Goal: Task Accomplishment & Management: Use online tool/utility

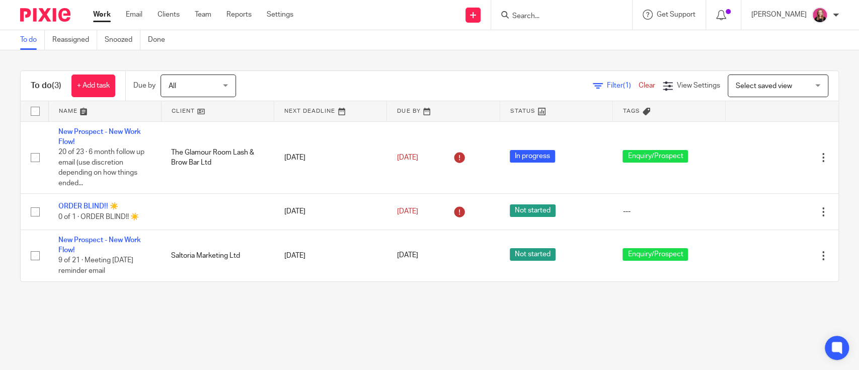
click at [529, 16] on input "Search" at bounding box center [556, 16] width 91 height 9
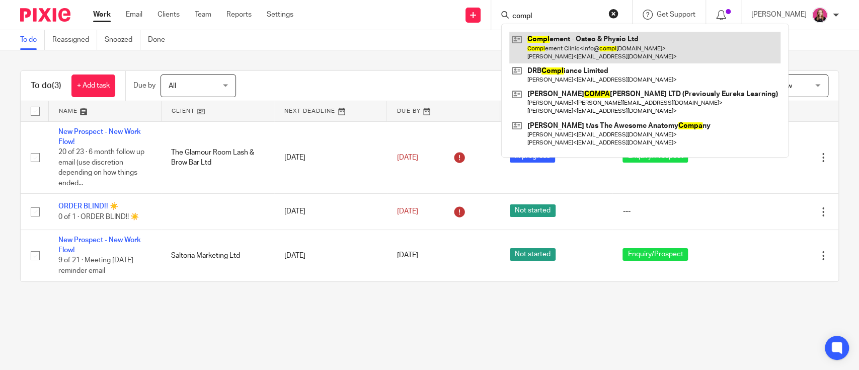
type input "compl"
click at [564, 37] on link at bounding box center [644, 47] width 271 height 31
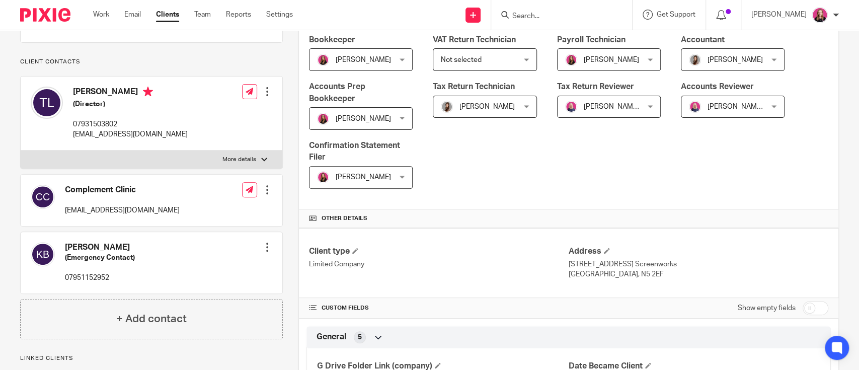
scroll to position [201, 0]
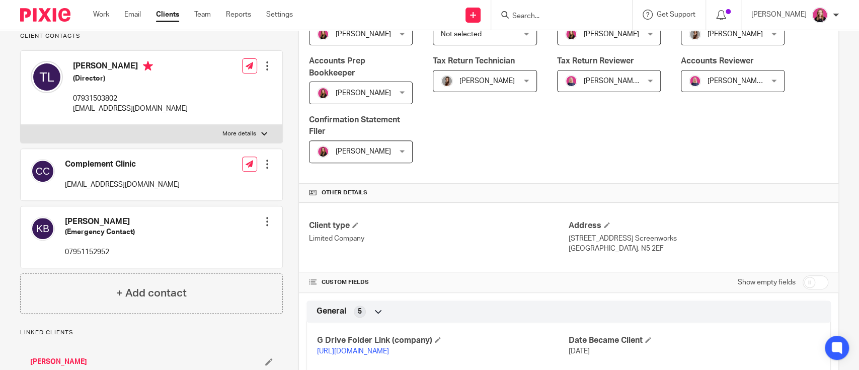
click at [265, 216] on div at bounding box center [267, 221] width 10 height 10
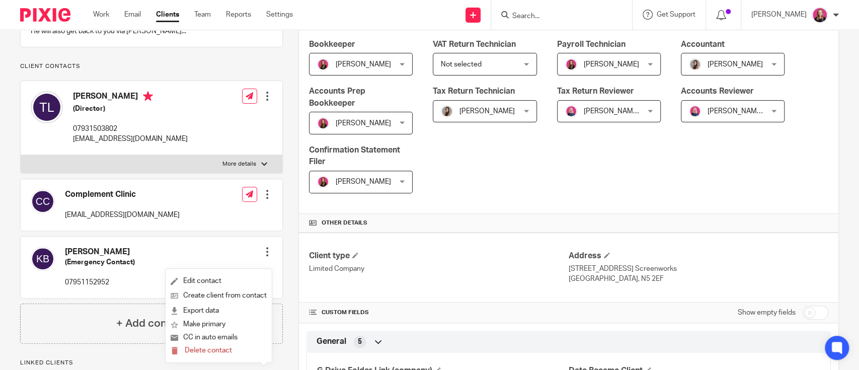
scroll to position [0, 0]
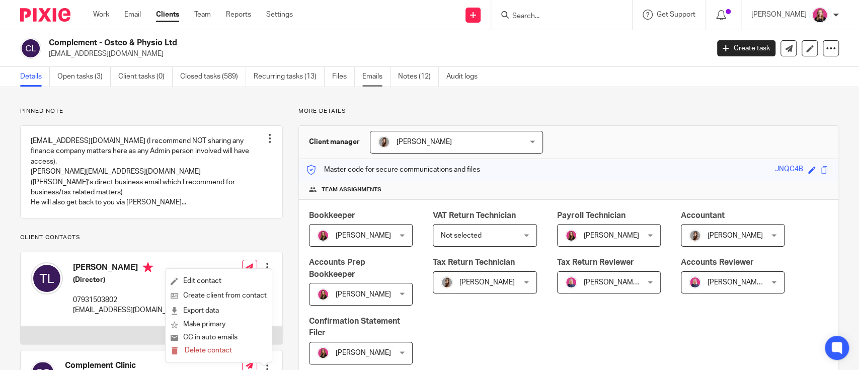
click at [365, 83] on link "Emails" at bounding box center [376, 77] width 28 height 20
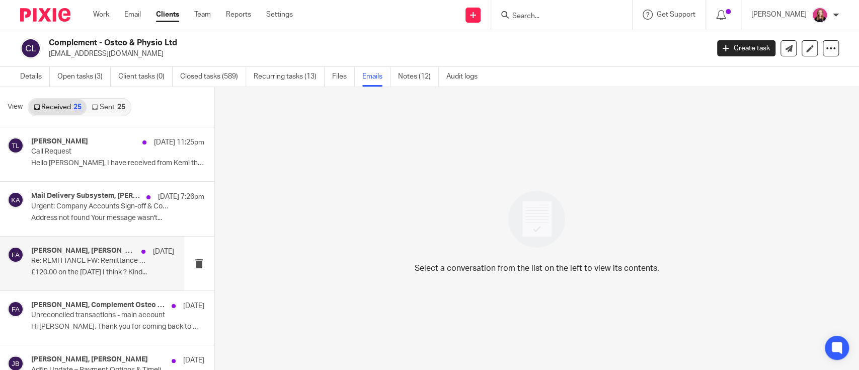
click at [74, 250] on h4 "[PERSON_NAME], [PERSON_NAME]" at bounding box center [83, 251] width 105 height 9
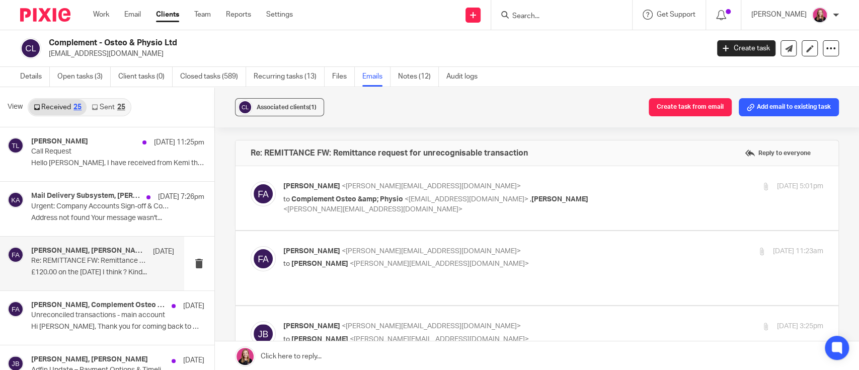
click at [422, 215] on label at bounding box center [536, 198] width 603 height 64
click at [251, 181] on input "checkbox" at bounding box center [250, 181] width 1 height 1
checkbox input "true"
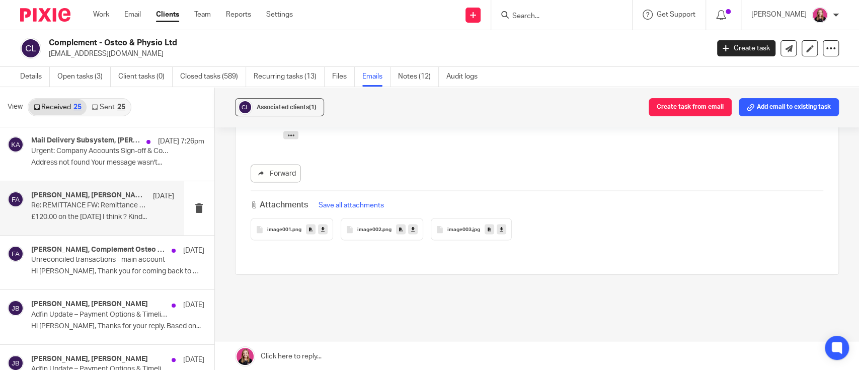
scroll to position [134, 0]
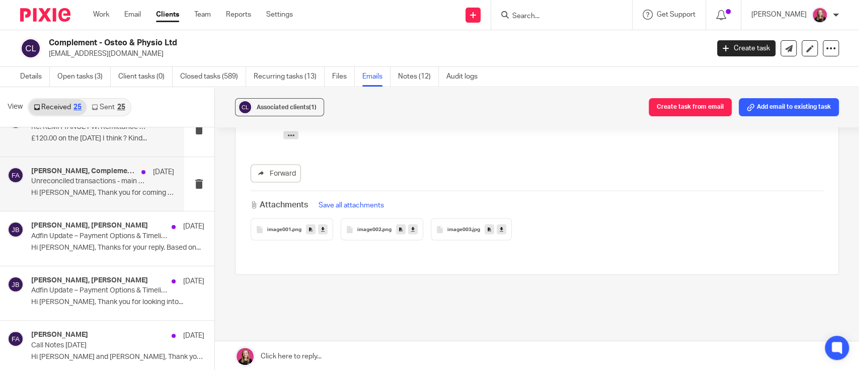
click at [108, 186] on div "Frankie Allebone, Complement Osteo &amp; Physio, Tommaso Luccarini, Jennifer Ba…" at bounding box center [102, 184] width 143 height 34
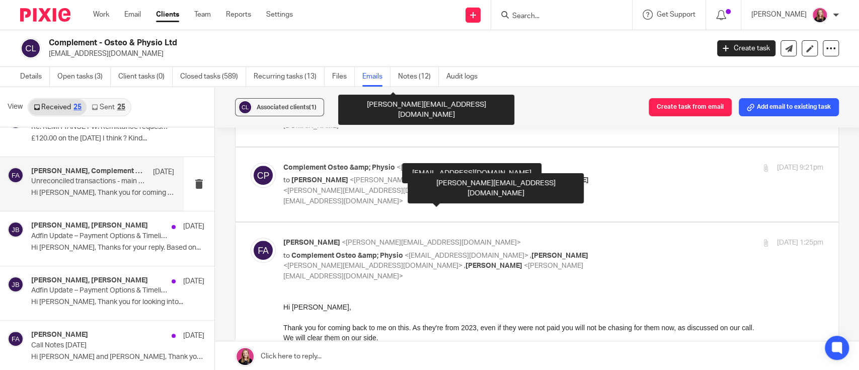
scroll to position [403, 0]
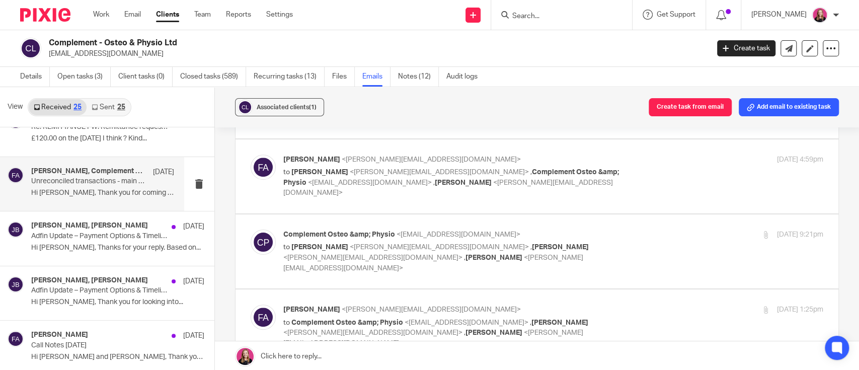
click at [417, 214] on label at bounding box center [536, 251] width 603 height 74
click at [251, 229] on input "checkbox" at bounding box center [250, 229] width 1 height 1
checkbox input "true"
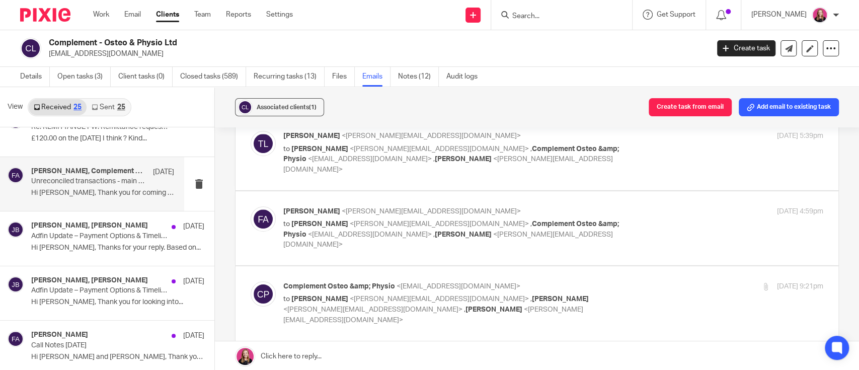
scroll to position [335, 0]
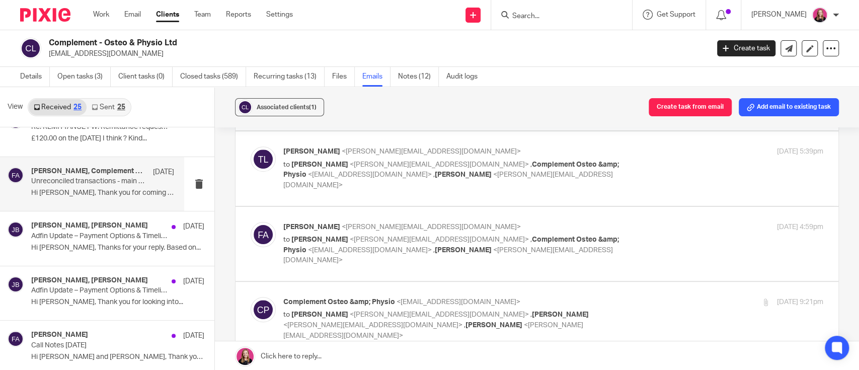
click at [423, 207] on label at bounding box center [536, 244] width 603 height 74
click at [251, 221] on input "checkbox" at bounding box center [250, 221] width 1 height 1
checkbox input "true"
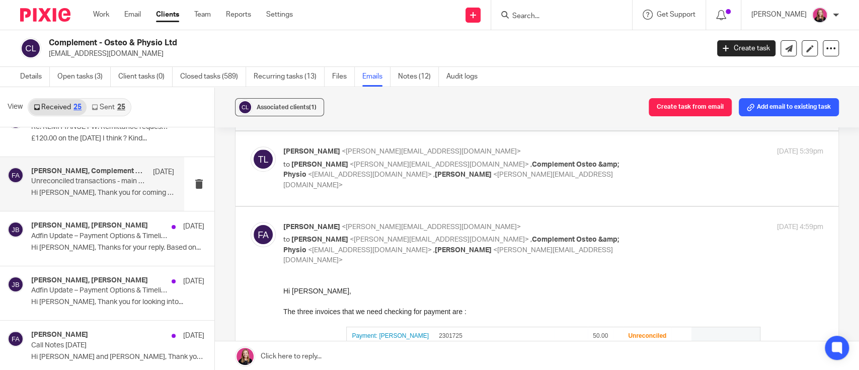
scroll to position [268, 0]
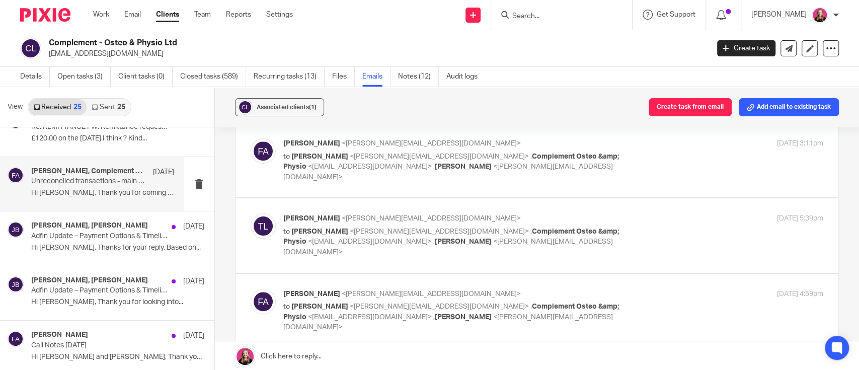
click at [613, 226] on p "to Frankie Allebone <frankie@pinkpigfinancials.co.uk> , Complement Osteo &amp; …" at bounding box center [463, 241] width 360 height 31
checkbox input "true"
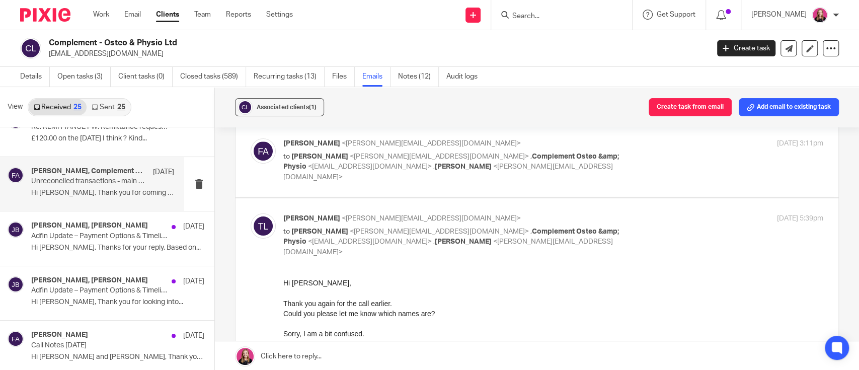
scroll to position [134, 0]
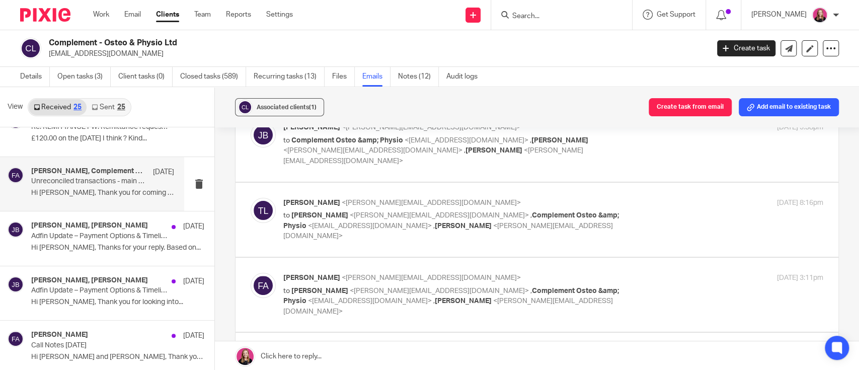
click at [620, 210] on p "to Frankie Allebone <frankie@pinkpigfinancials.co.uk> , Complement Osteo &amp; …" at bounding box center [463, 225] width 360 height 31
checkbox input "true"
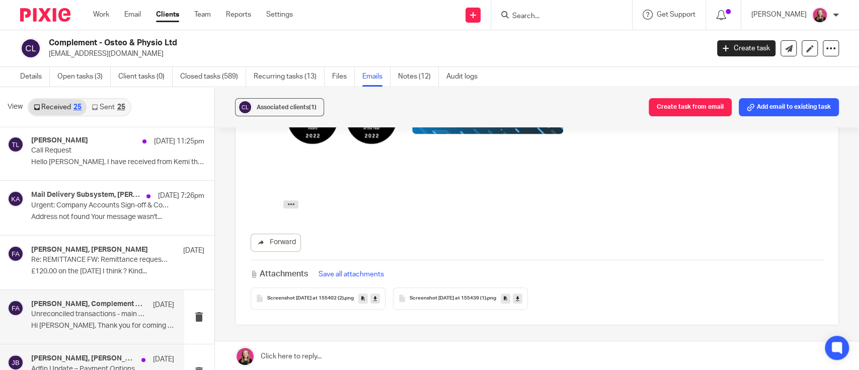
scroll to position [0, 0]
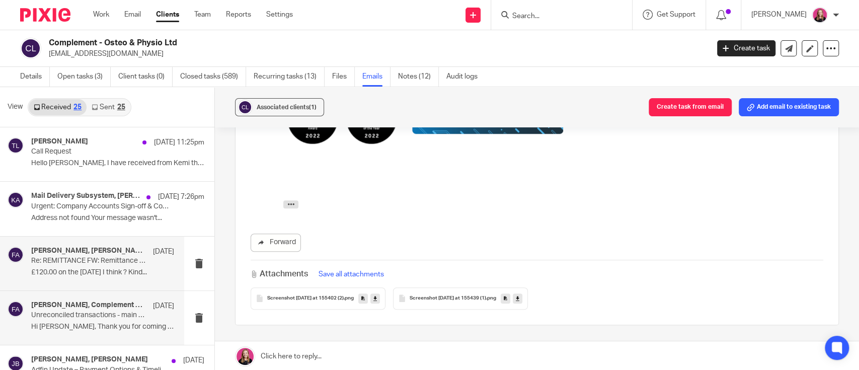
click at [95, 275] on p "£120.00 on the 14th August I think ? Kind..." at bounding box center [102, 272] width 143 height 9
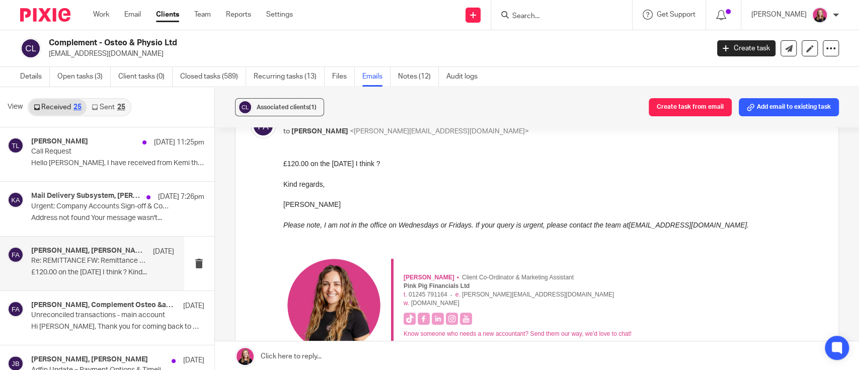
scroll to position [469, 0]
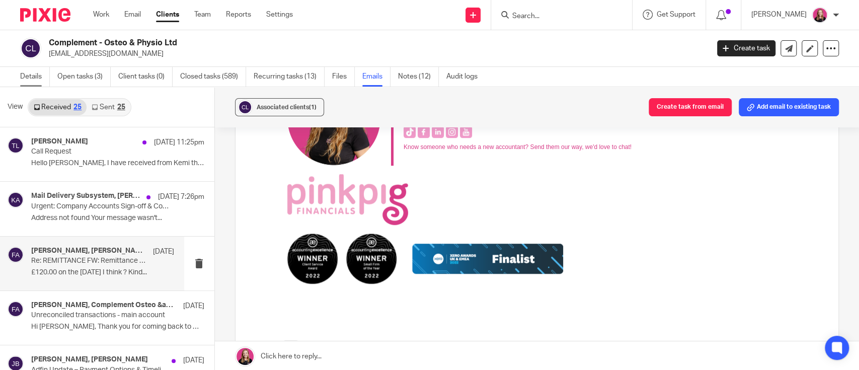
click at [24, 81] on link "Details" at bounding box center [35, 77] width 30 height 20
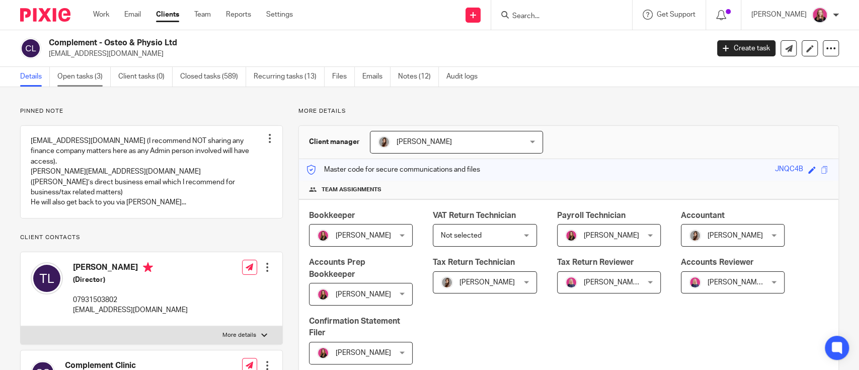
click at [87, 76] on link "Open tasks (3)" at bounding box center [83, 77] width 53 height 20
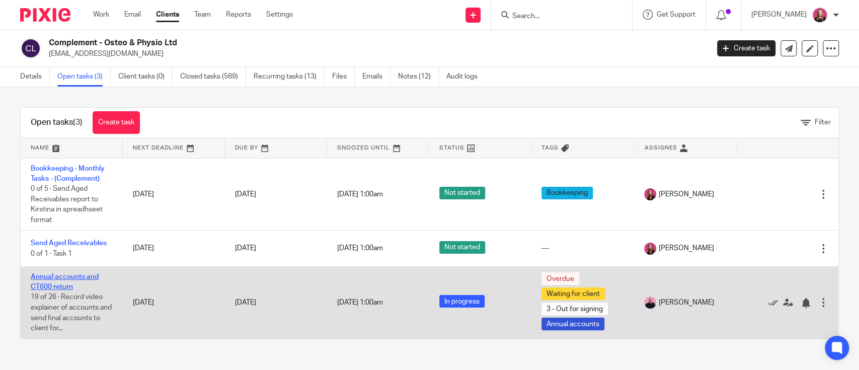
click at [66, 279] on link "Annual accounts and CT600 return" at bounding box center [65, 281] width 68 height 17
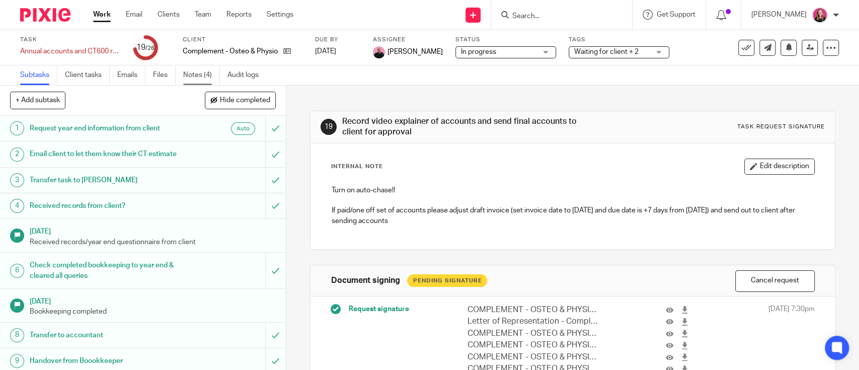
click at [198, 68] on link "Notes (4)" at bounding box center [201, 75] width 37 height 20
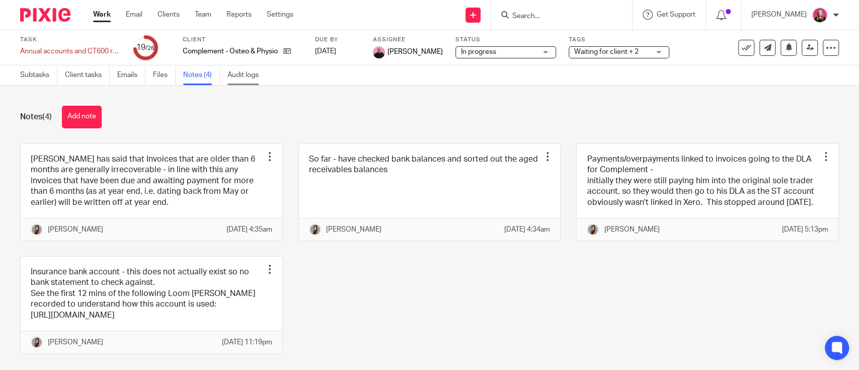
click at [241, 73] on link "Audit logs" at bounding box center [246, 75] width 39 height 20
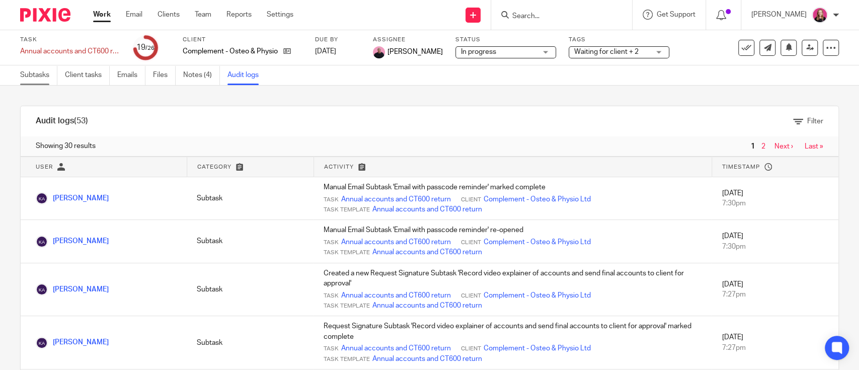
click at [41, 80] on link "Subtasks" at bounding box center [38, 75] width 37 height 20
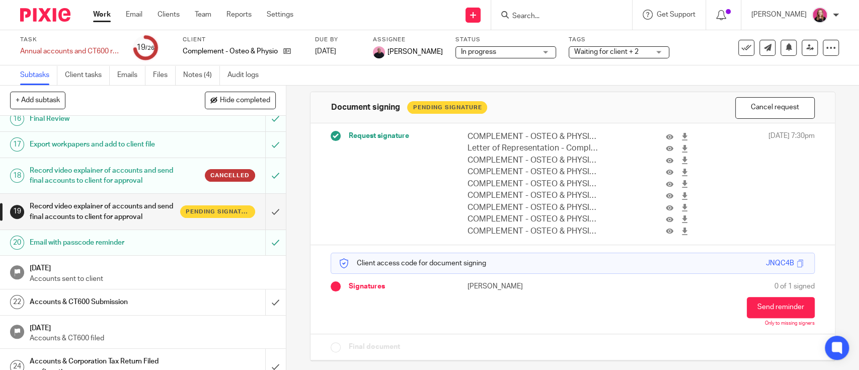
scroll to position [441, 0]
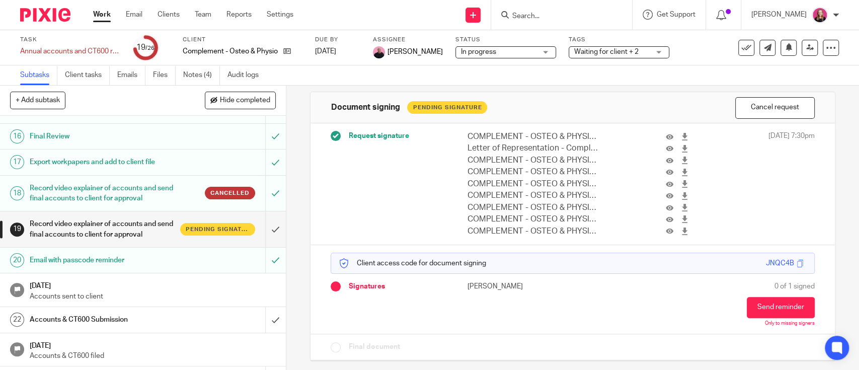
click at [127, 170] on h1 "Export workpapers and add to client file" at bounding box center [105, 161] width 150 height 15
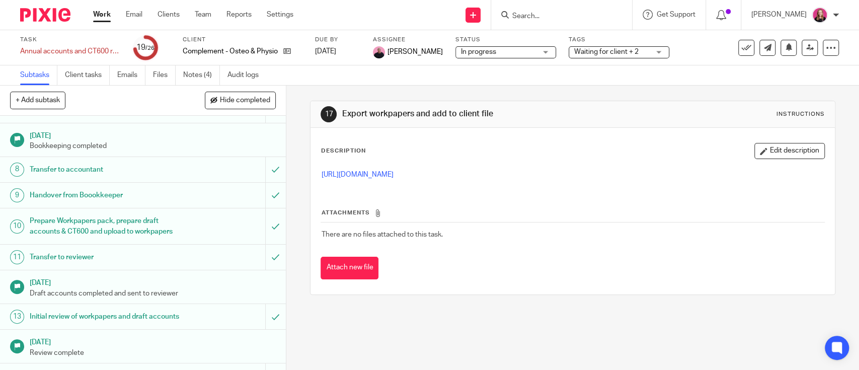
scroll to position [268, 0]
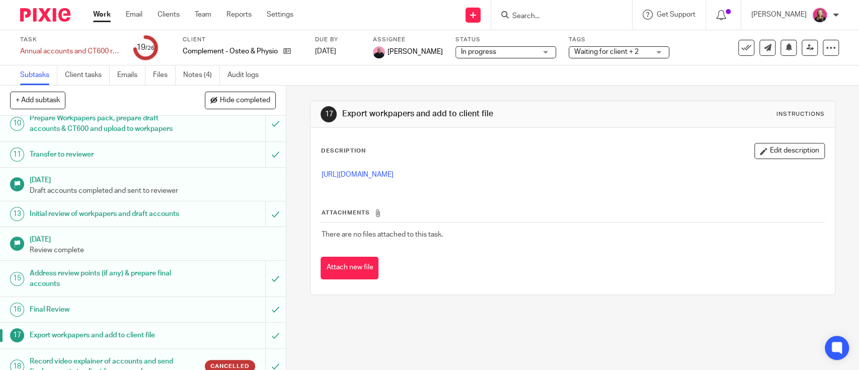
click at [110, 17] on link "Work" at bounding box center [102, 15] width 18 height 10
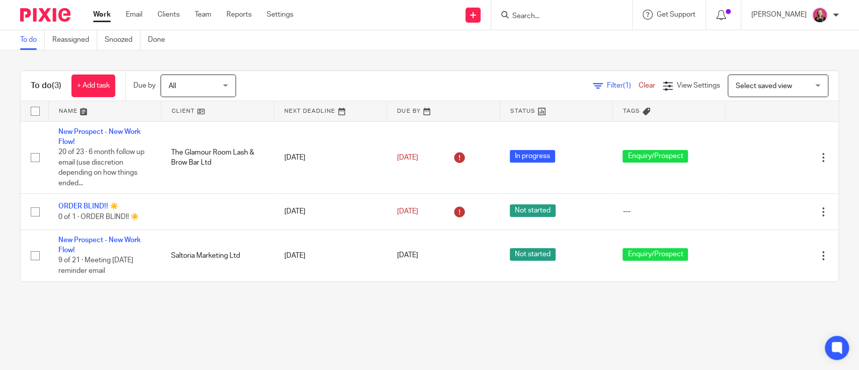
click at [552, 17] on input "Search" at bounding box center [556, 16] width 91 height 9
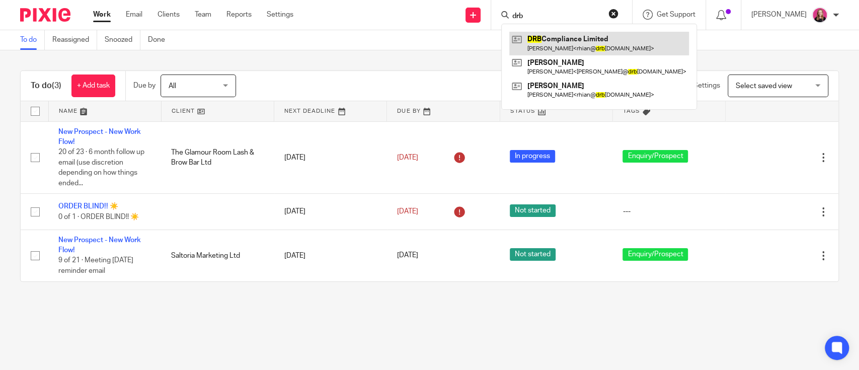
type input "drb"
click at [548, 35] on link at bounding box center [599, 43] width 180 height 23
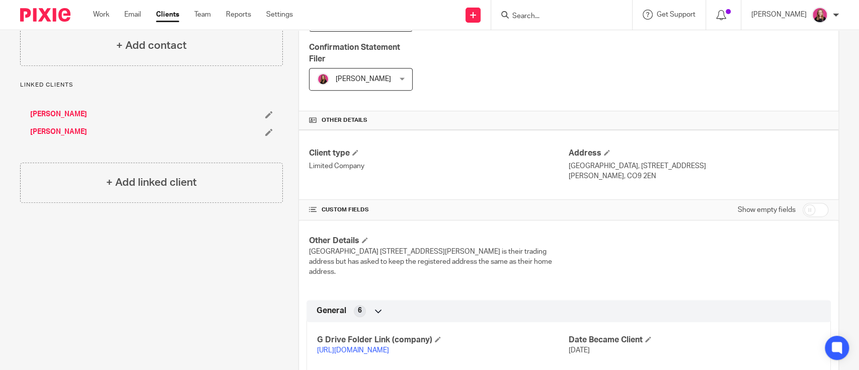
scroll to position [403, 0]
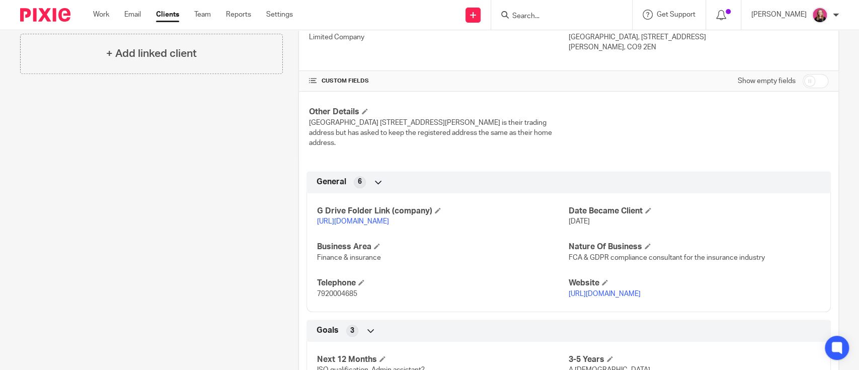
click at [354, 218] on link "[URL][DOMAIN_NAME]" at bounding box center [353, 221] width 72 height 7
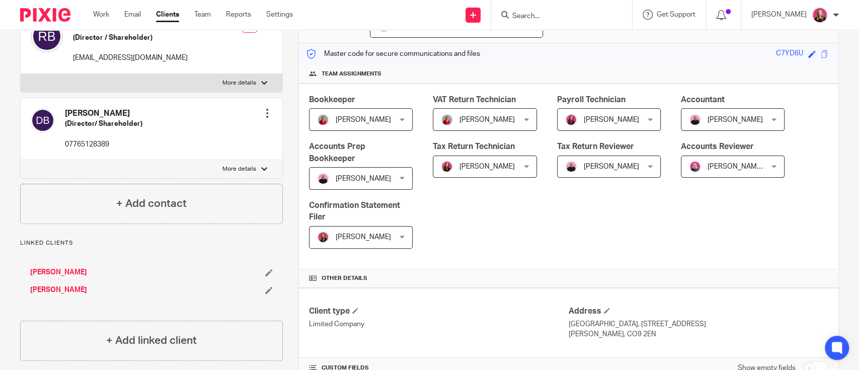
scroll to position [0, 0]
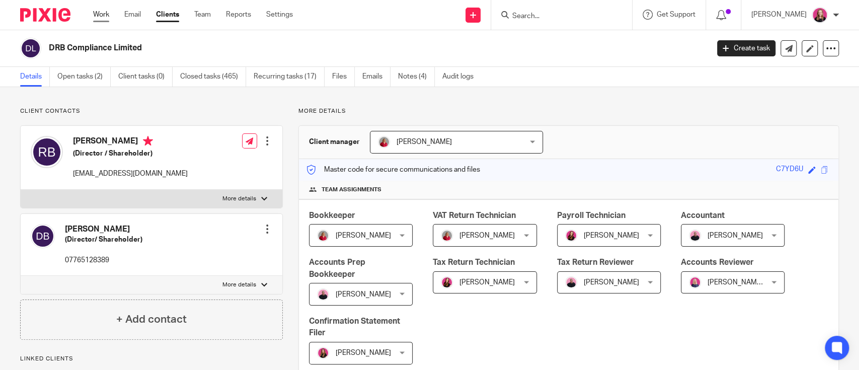
click at [97, 11] on link "Work" at bounding box center [101, 15] width 16 height 10
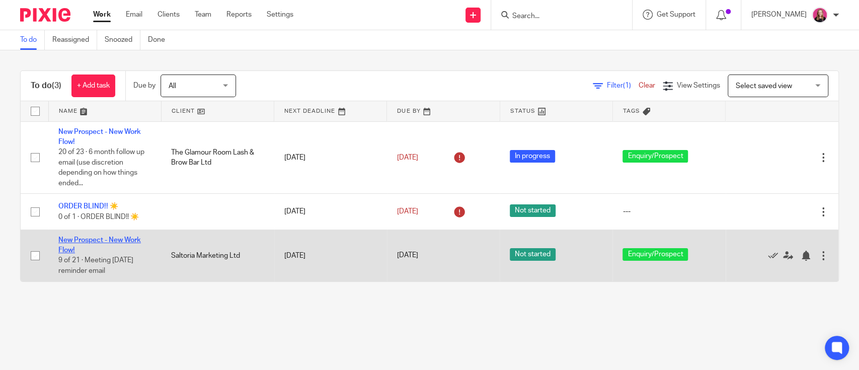
click at [129, 243] on link "New Prospect - New Work Flow!" at bounding box center [99, 244] width 83 height 17
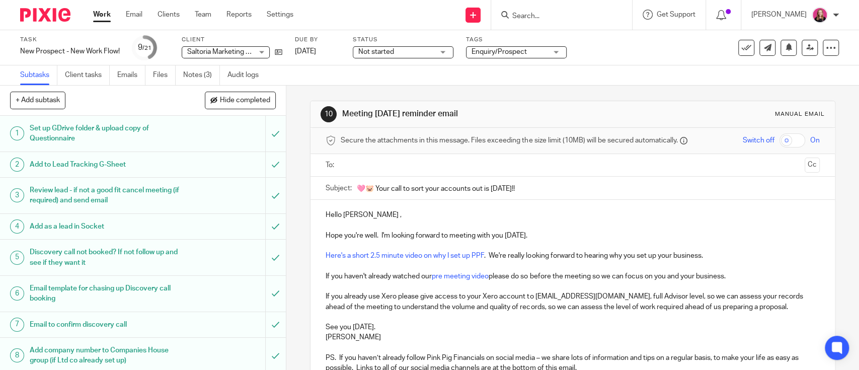
click at [351, 166] on input "text" at bounding box center [572, 166] width 456 height 12
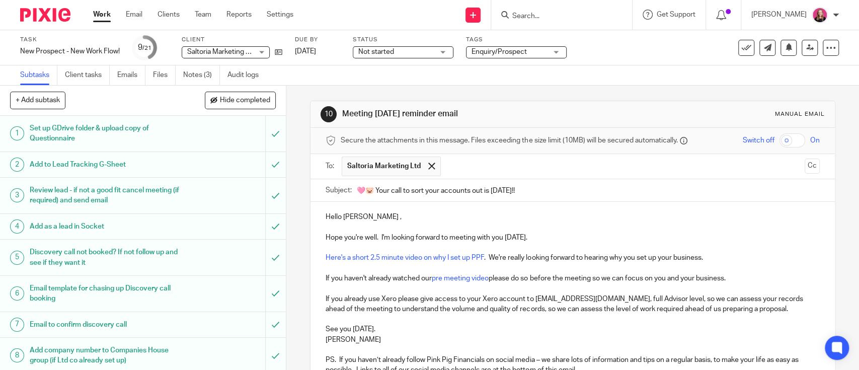
click at [380, 240] on p "Hope you're well. I'm looking forward to meeting with you tomorrow." at bounding box center [573, 232] width 494 height 21
click at [435, 259] on link "Here's a short 2.5 minute video on why I set up PPF" at bounding box center [405, 257] width 159 height 7
drag, startPoint x: 435, startPoint y: 257, endPoint x: 377, endPoint y: 258, distance: 57.4
click at [377, 258] on link "Here's a short 2.5 minute video on why I set up PPF" at bounding box center [405, 257] width 159 height 7
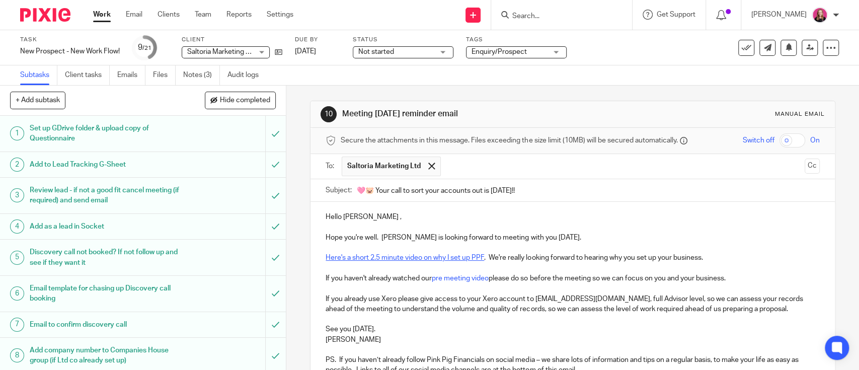
click at [449, 257] on link "Here's a short 2.5 minute video on why I set up PPF" at bounding box center [405, 257] width 159 height 7
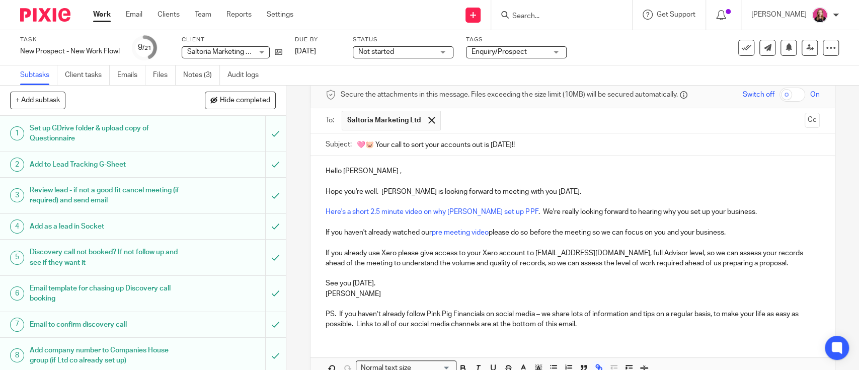
scroll to position [67, 0]
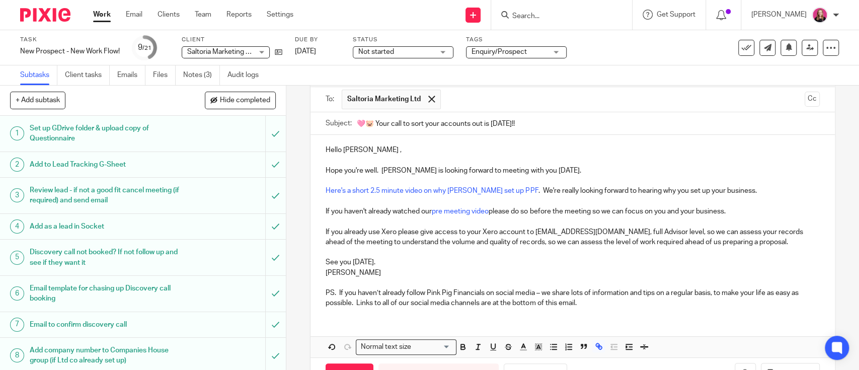
click at [334, 270] on p "Cheryl" at bounding box center [573, 273] width 494 height 10
click at [380, 275] on p "Madison" at bounding box center [573, 273] width 494 height 10
drag, startPoint x: 387, startPoint y: 263, endPoint x: 316, endPoint y: 264, distance: 71.5
click at [316, 264] on div "Hello Sally , Hope you're well. Cheryl is looking forward to meeting with you t…" at bounding box center [572, 225] width 524 height 181
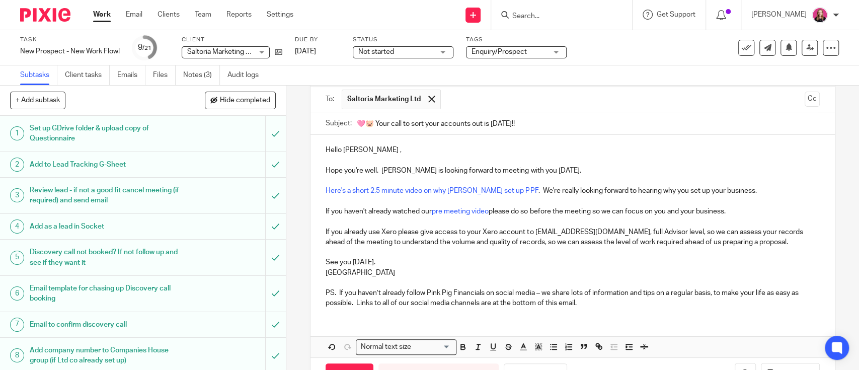
click at [434, 265] on p "See you tomorrow." at bounding box center [573, 262] width 494 height 10
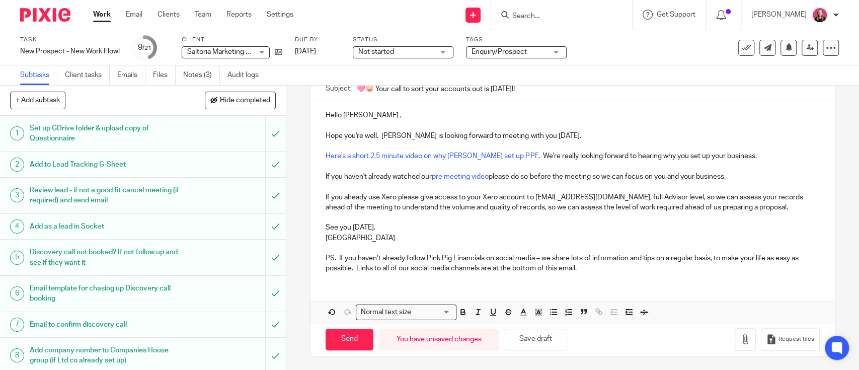
scroll to position [102, 0]
click at [327, 340] on input "Send" at bounding box center [350, 339] width 48 height 22
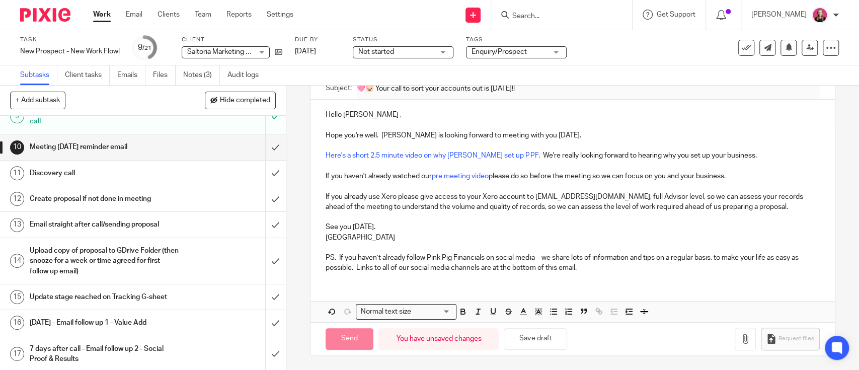
type input "Sent"
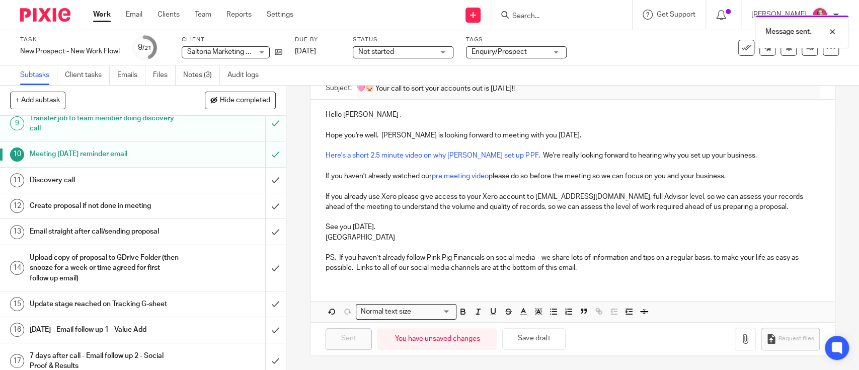
scroll to position [201, 0]
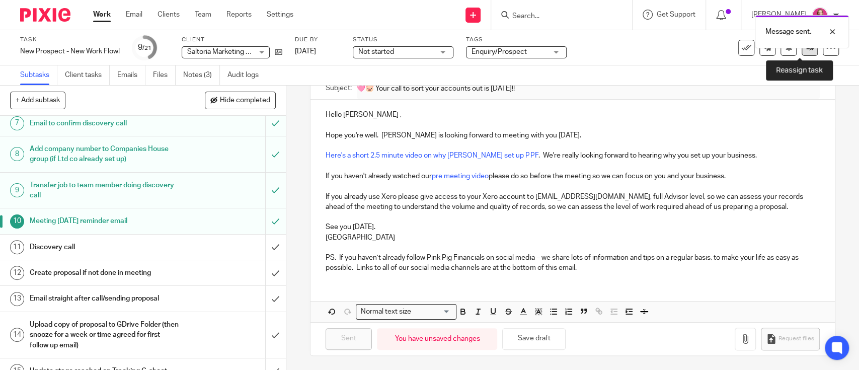
click at [802, 54] on link at bounding box center [810, 48] width 16 height 16
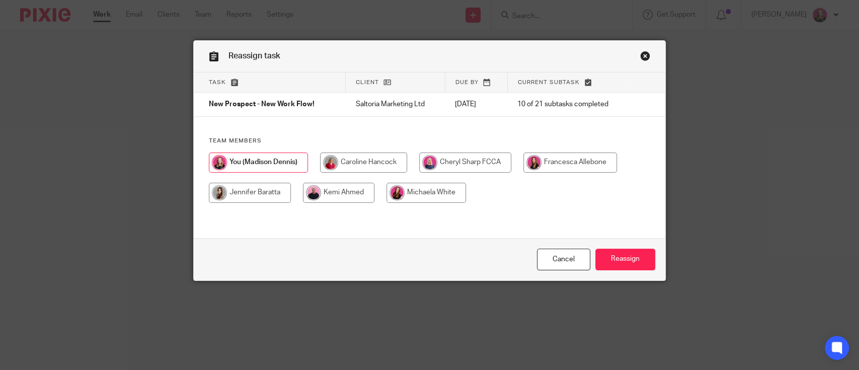
click at [444, 155] on input "radio" at bounding box center [465, 162] width 92 height 20
radio input "true"
click at [636, 260] on input "Reassign" at bounding box center [625, 260] width 60 height 22
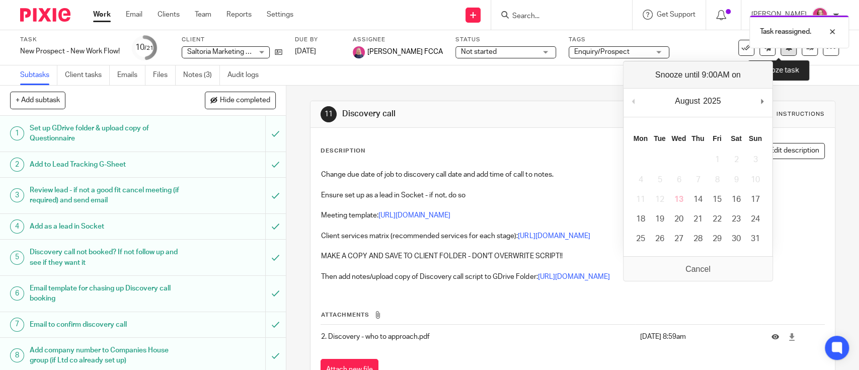
click at [781, 53] on button at bounding box center [788, 48] width 16 height 16
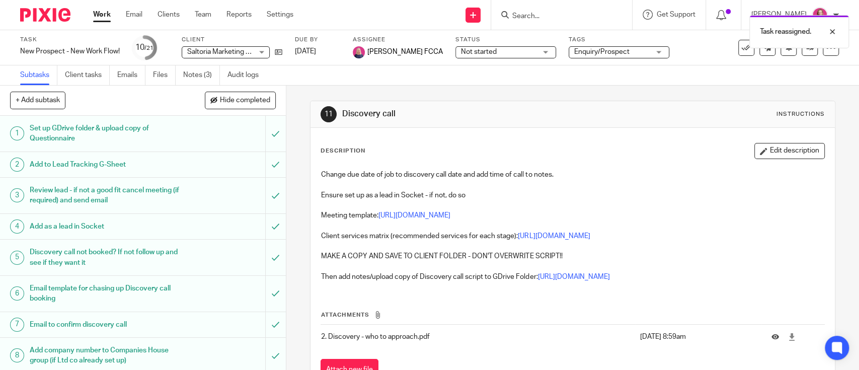
scroll to position [141, 0]
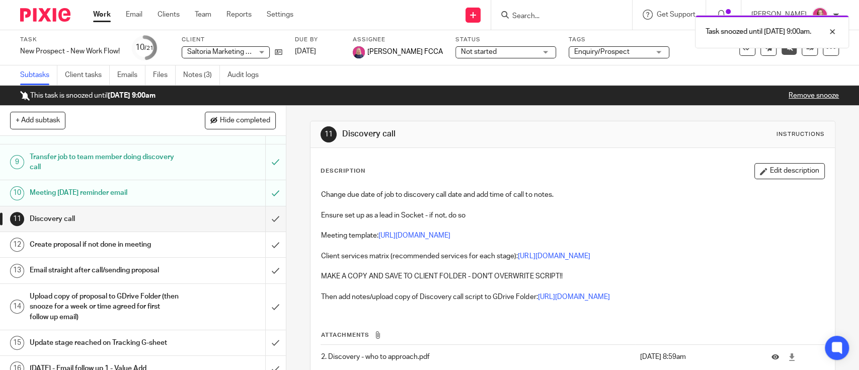
scroll to position [229, 0]
